Goal: Task Accomplishment & Management: Use online tool/utility

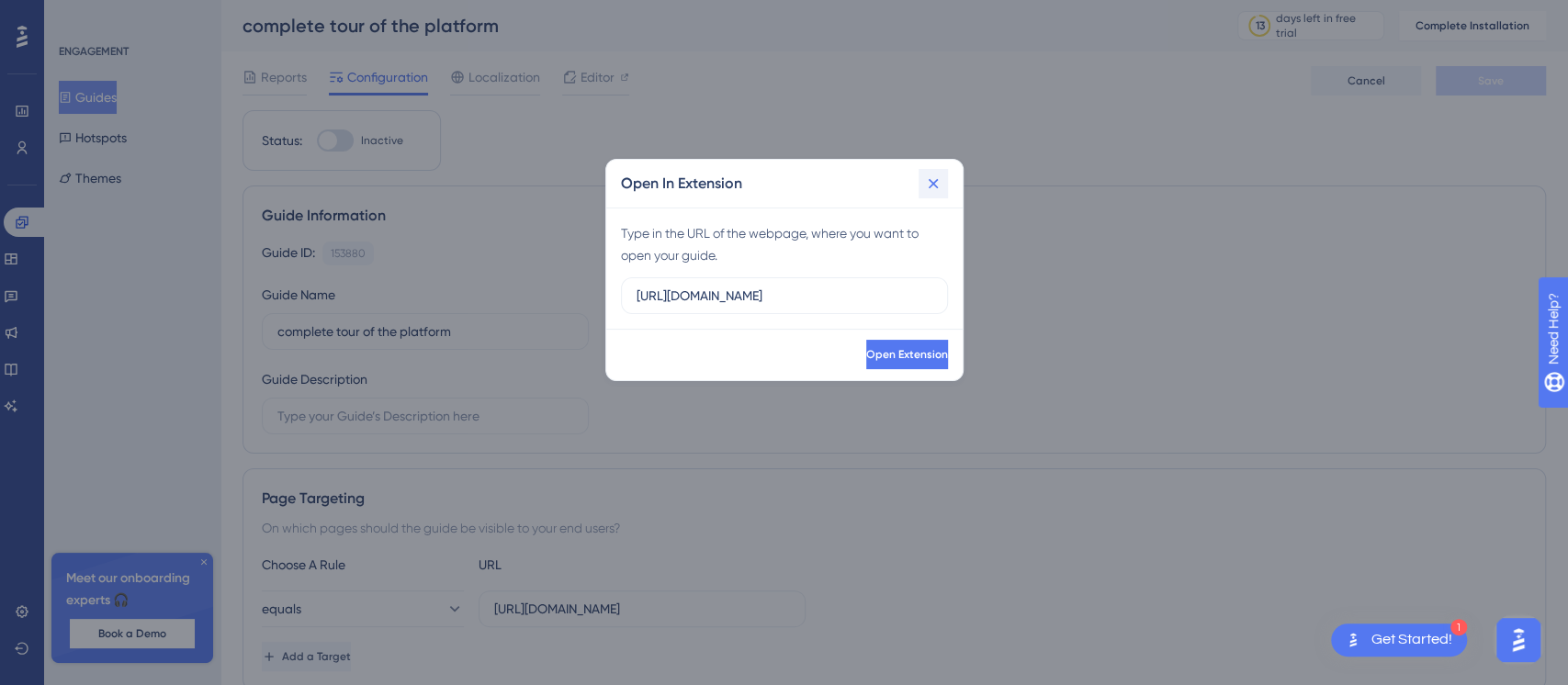
click at [924, 188] on icon at bounding box center [933, 183] width 18 height 18
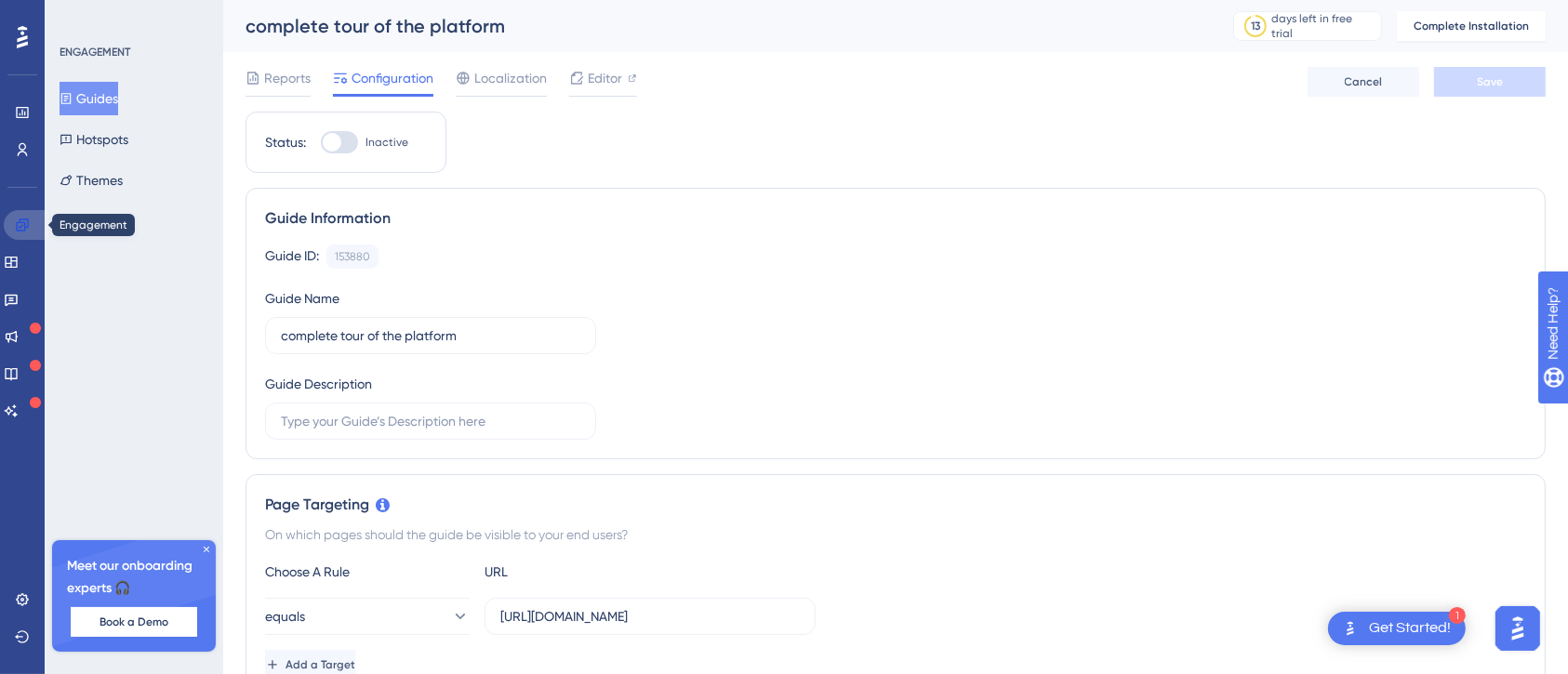
click at [22, 233] on link at bounding box center [26, 225] width 45 height 30
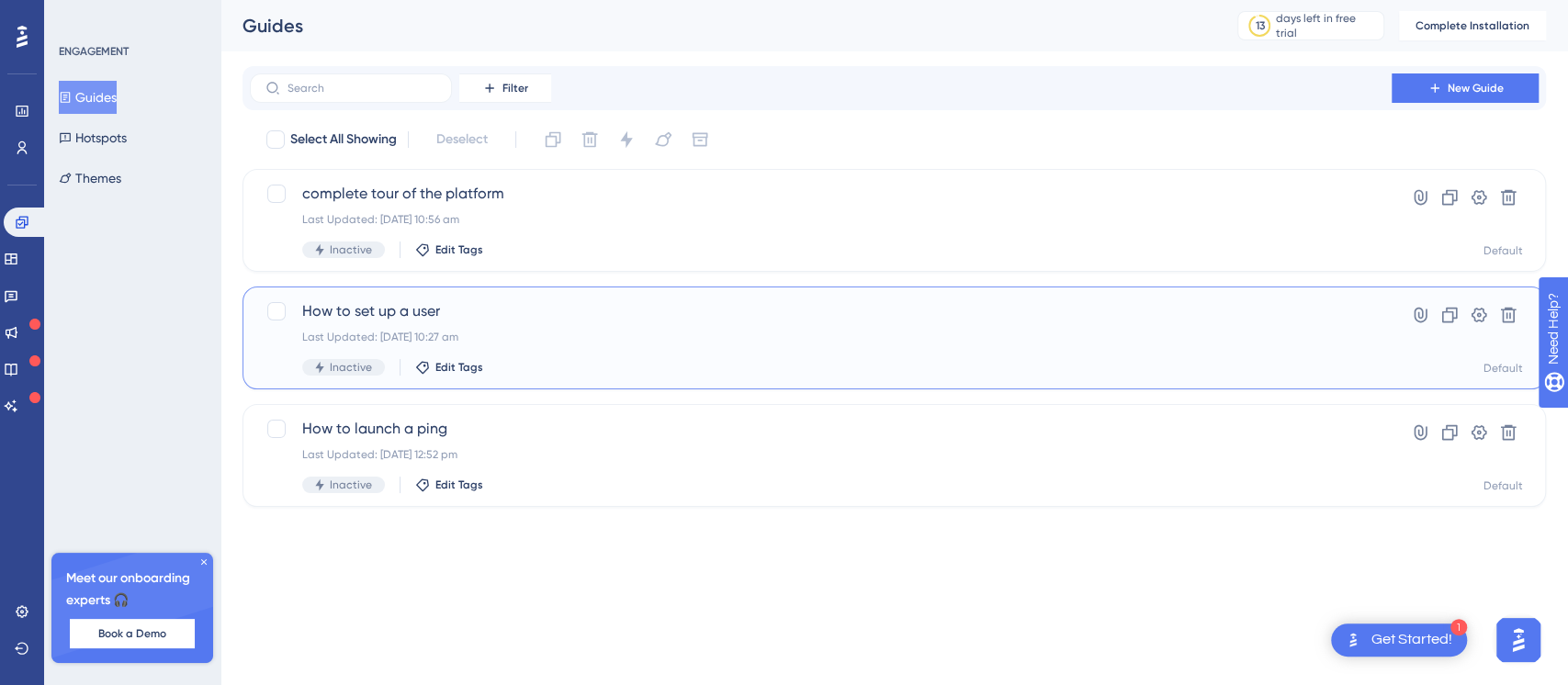
click at [580, 342] on div "Last Updated: 10 Oct 2025 10:27 am" at bounding box center [821, 336] width 1037 height 14
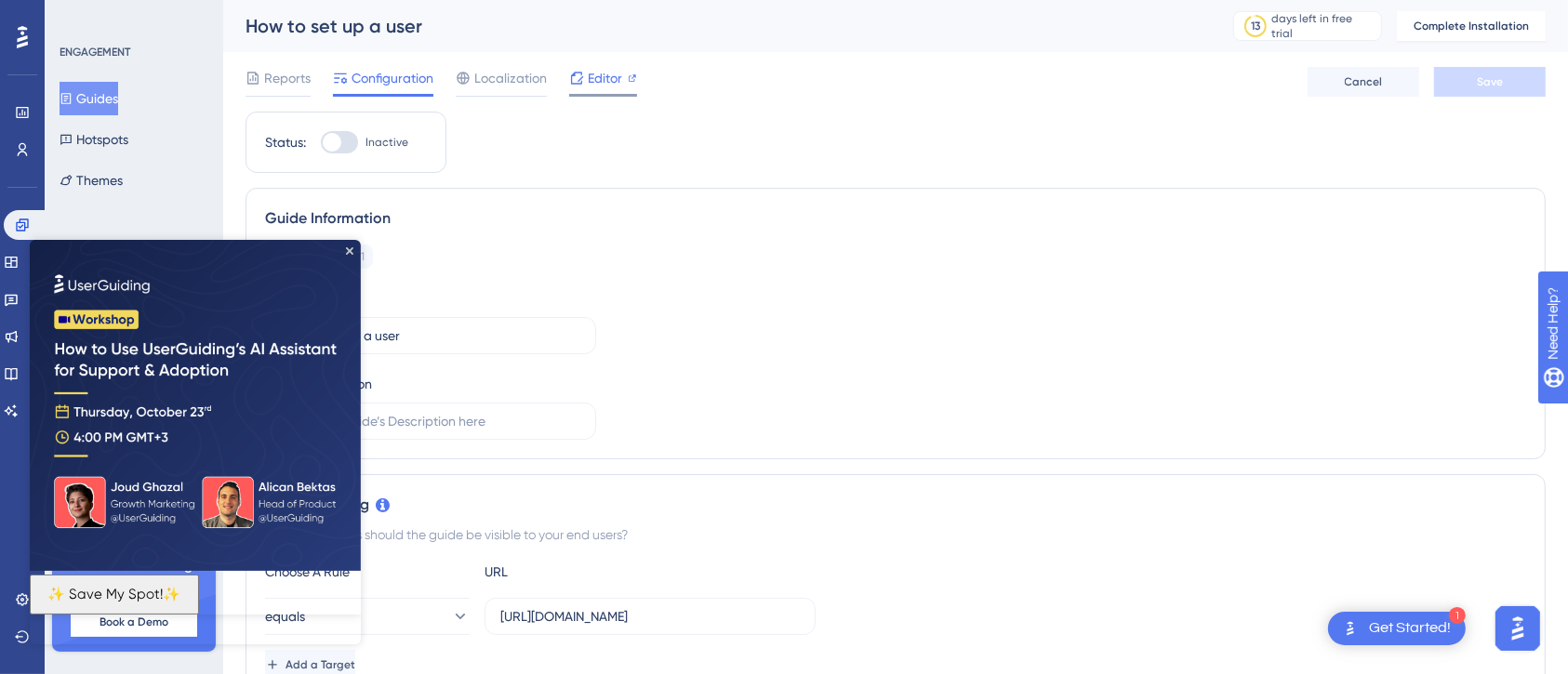
click at [588, 76] on span "Editor" at bounding box center [604, 78] width 34 height 22
click at [356, 253] on img at bounding box center [196, 405] width 331 height 331
click at [354, 243] on img at bounding box center [196, 405] width 331 height 331
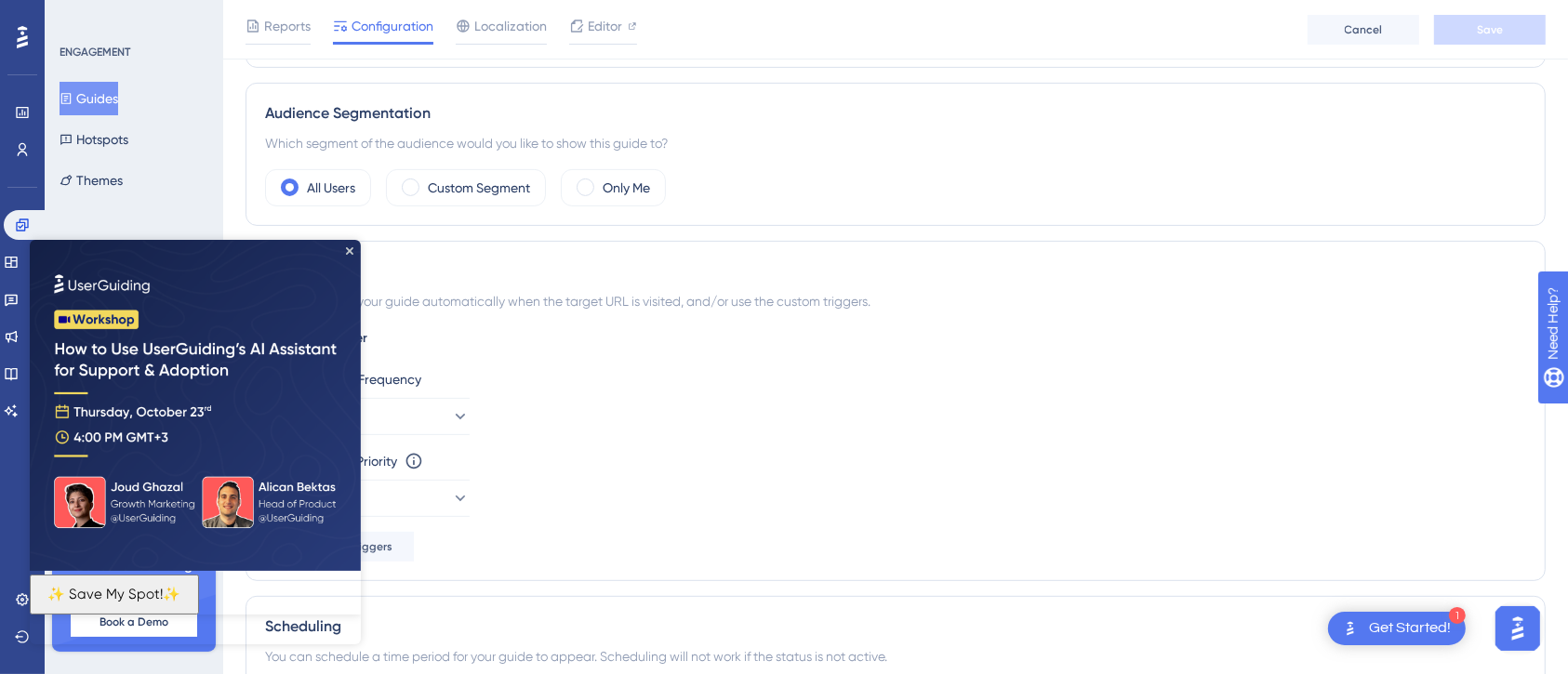
scroll to position [744, 0]
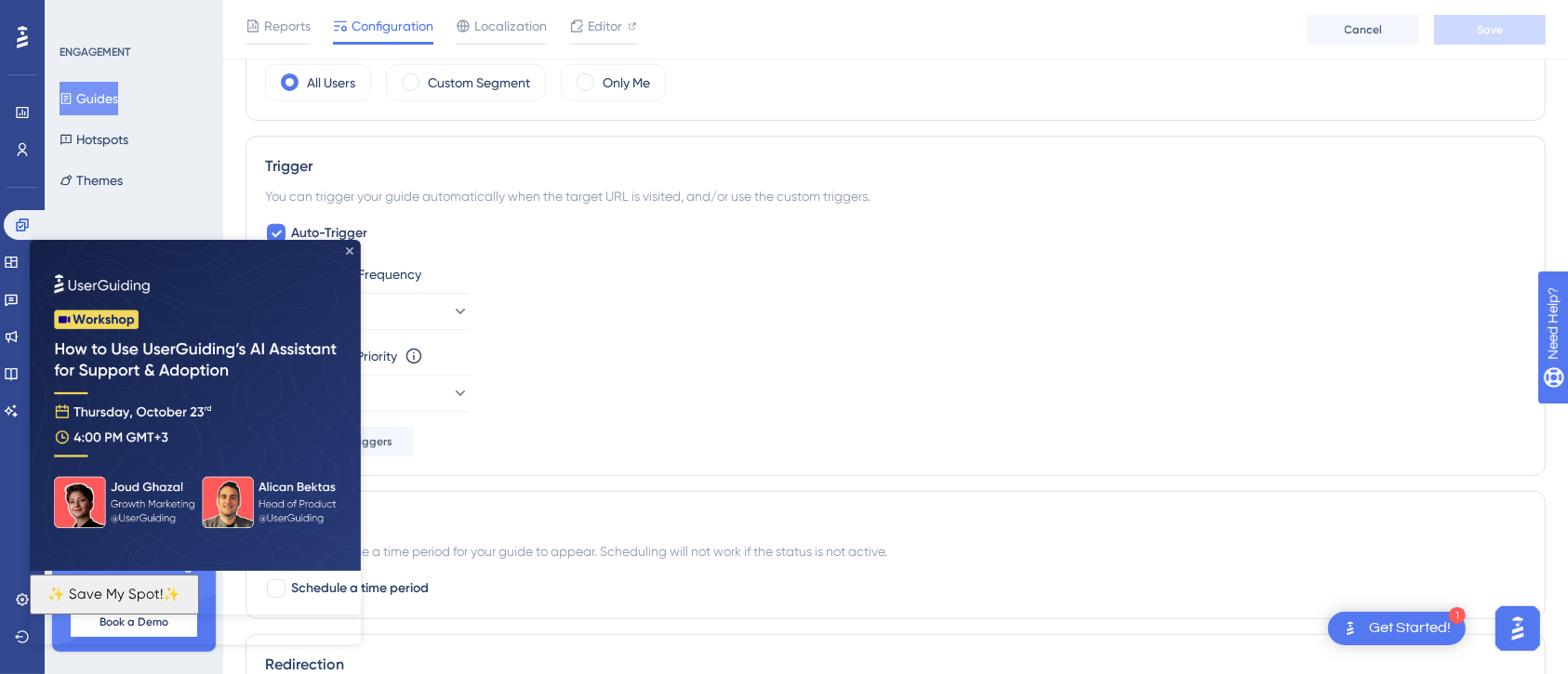
click at [349, 250] on icon "Close Preview" at bounding box center [350, 250] width 8 height 8
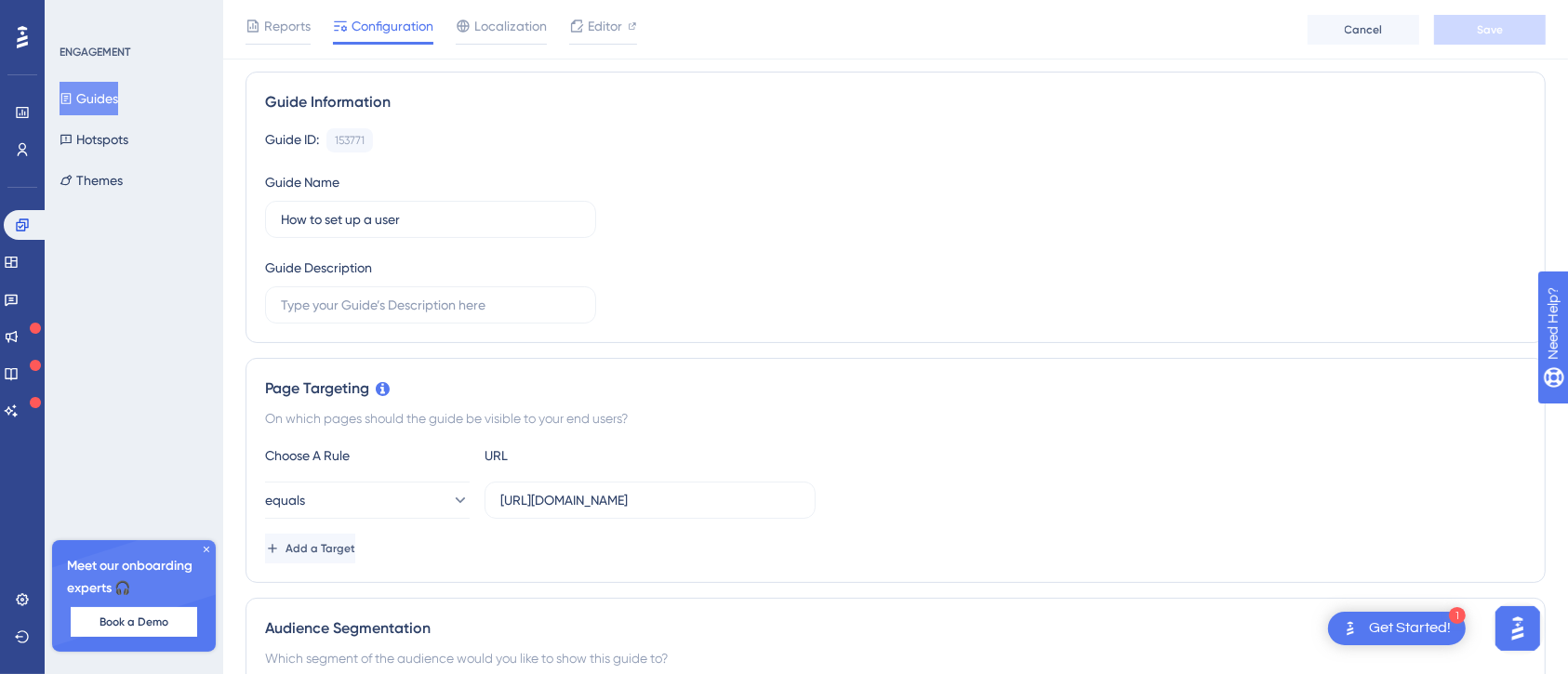
scroll to position [0, 0]
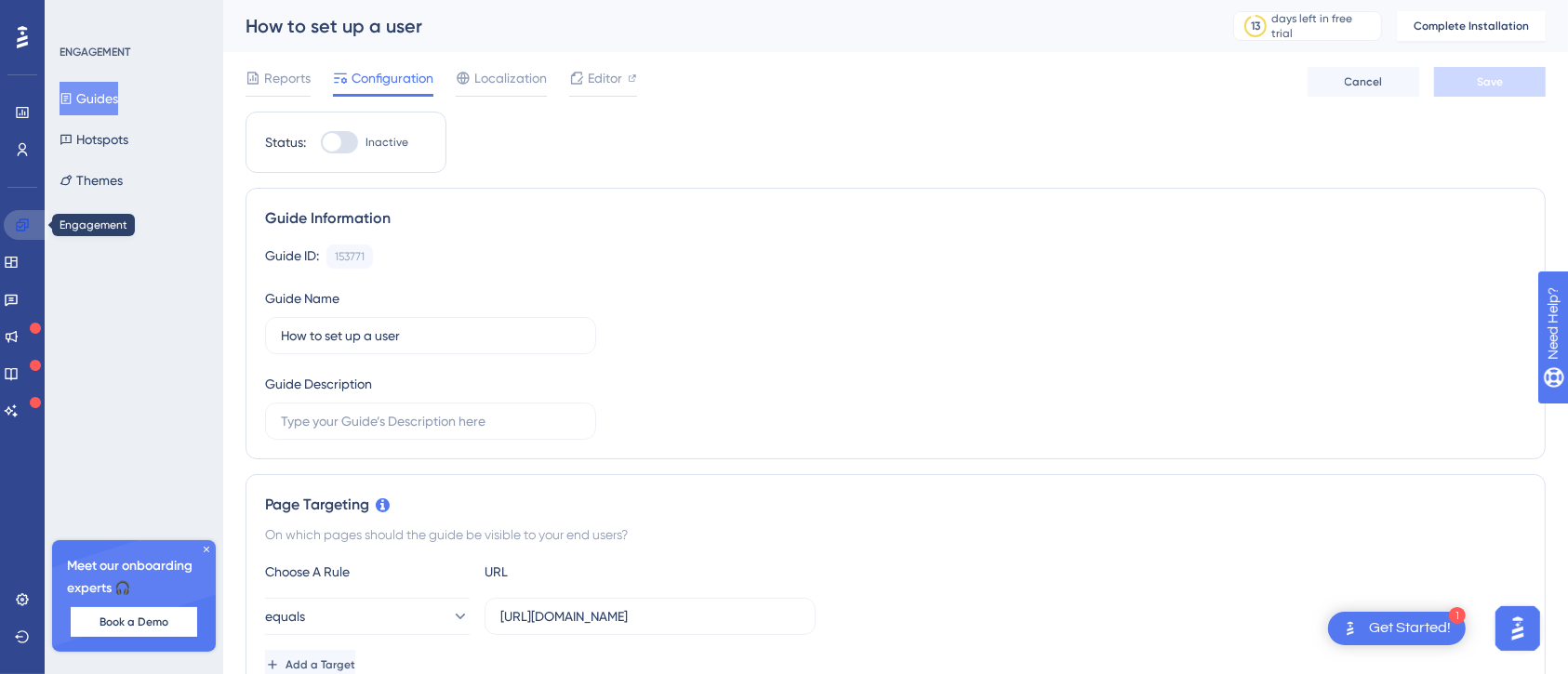
click at [23, 212] on link at bounding box center [26, 225] width 45 height 30
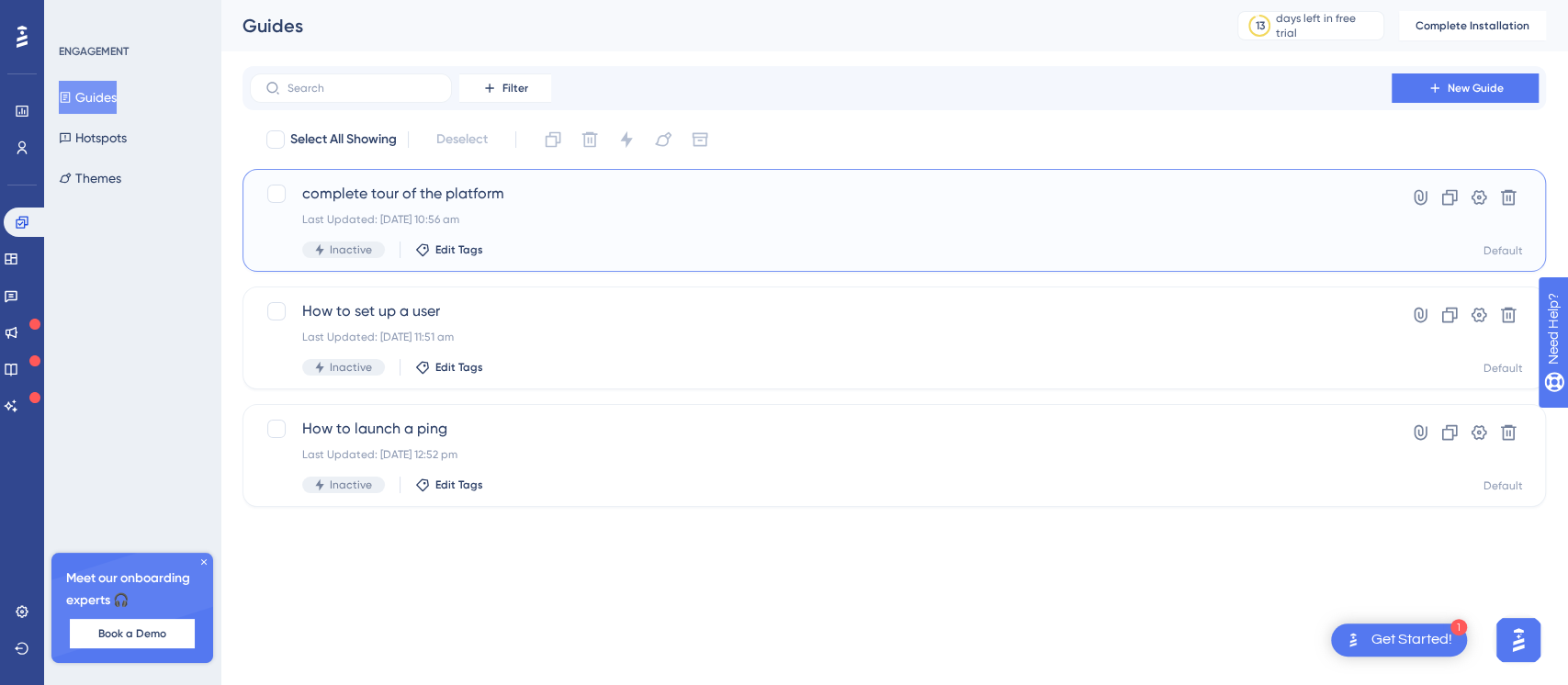
click at [644, 213] on div "Last Updated: 10 Oct 2025 10:56 am" at bounding box center [821, 219] width 1037 height 14
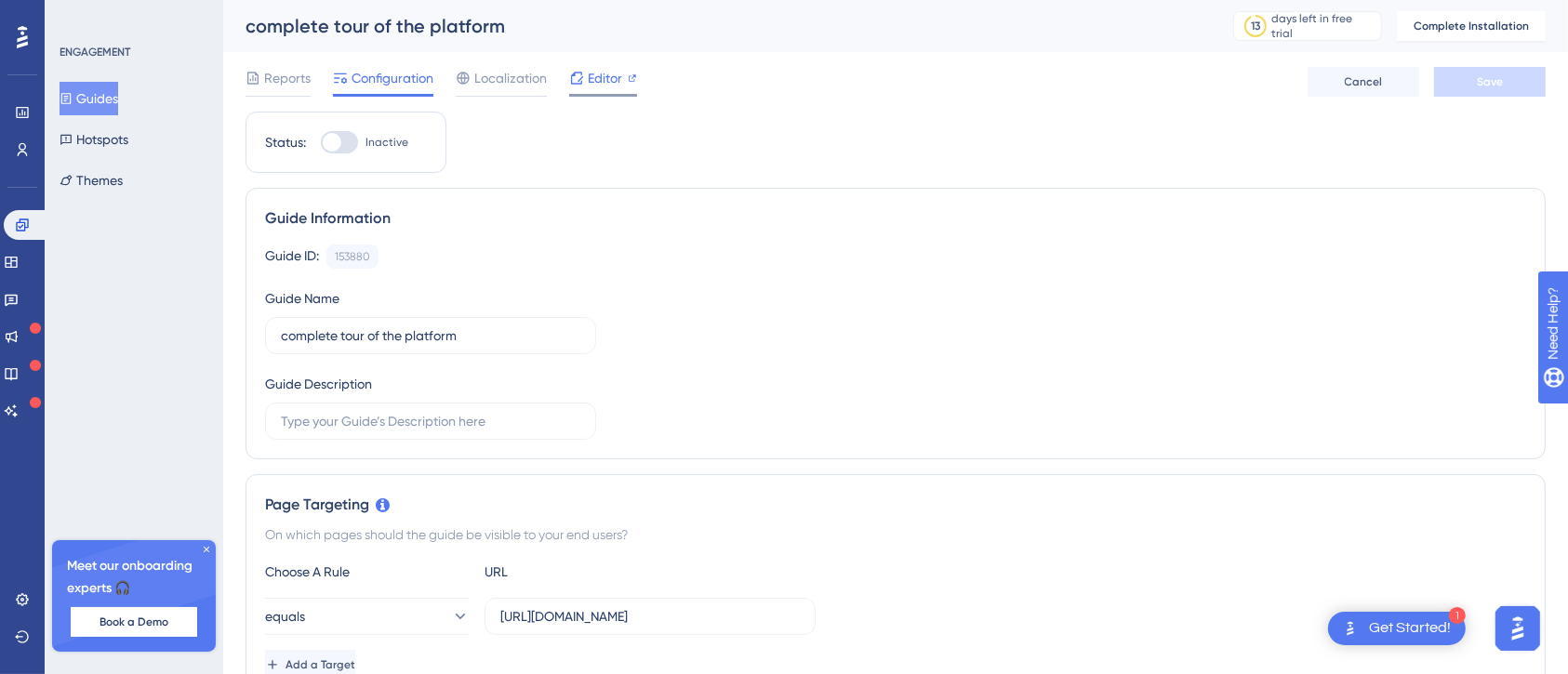
click at [612, 85] on span "Editor" at bounding box center [604, 78] width 34 height 22
click at [1382, 317] on div "Guide ID: 153880 Copy Guide Name complete tour of the platform Guide Description" at bounding box center [895, 341] width 1261 height 195
click at [1283, 276] on div "Guide ID: 153880 Copy Guide Name complete tour of the platform Guide Description" at bounding box center [895, 341] width 1261 height 195
